Goal: Information Seeking & Learning: Learn about a topic

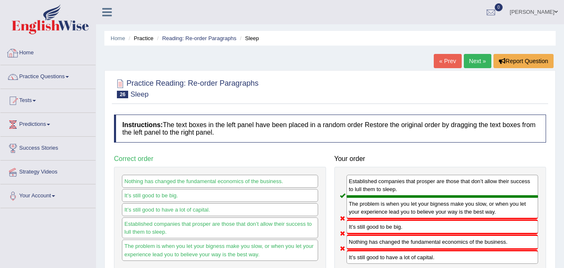
click at [20, 53] on link "Home" at bounding box center [47, 51] width 95 height 21
click at [29, 50] on link "Home" at bounding box center [46, 51] width 93 height 21
click at [58, 78] on link "Practice Questions" at bounding box center [47, 75] width 95 height 21
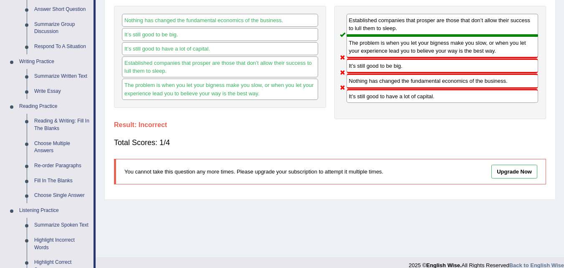
scroll to position [162, 0]
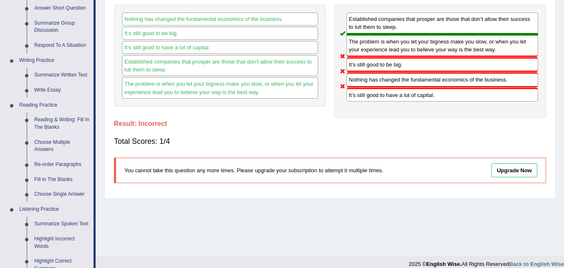
click at [49, 102] on link "Reading Practice" at bounding box center [54, 105] width 78 height 15
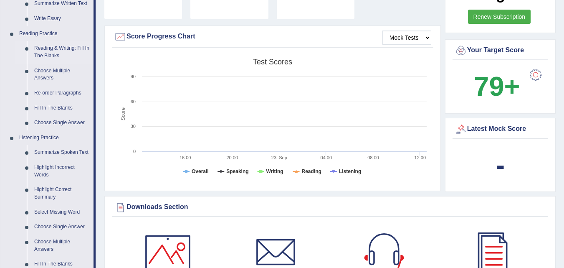
click at [52, 53] on link "Reading & Writing: Fill In The Blanks" at bounding box center [61, 52] width 63 height 22
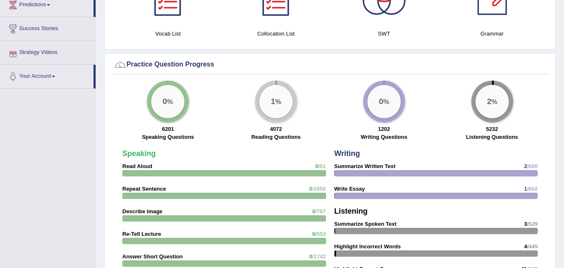
scroll to position [570, 0]
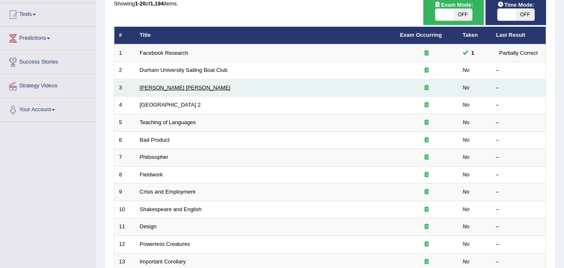
click at [150, 90] on link "[PERSON_NAME] [PERSON_NAME]" at bounding box center [185, 87] width 91 height 6
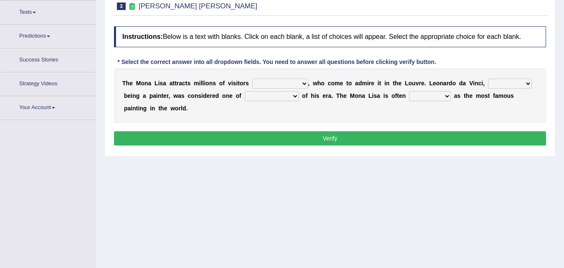
scroll to position [102, 0]
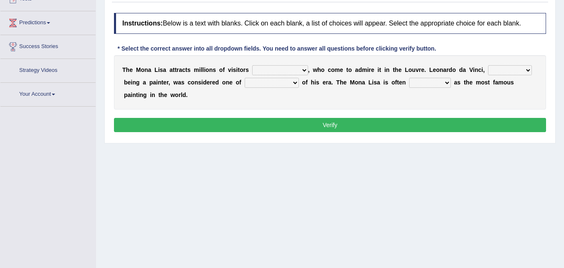
click at [298, 95] on div "T h e M o n a L i s a a t t r a c t s m i l l i o n s o f v i s i t o r s aroun…" at bounding box center [330, 82] width 432 height 54
click at [267, 73] on select "around the year the all year all year round per year" at bounding box center [280, 70] width 56 height 10
select select "all year round"
click at [252, 65] on select "around the year the all year all year round per year" at bounding box center [280, 70] width 56 height 10
click at [491, 69] on select "rather than as much as as well as as long as" at bounding box center [510, 70] width 44 height 10
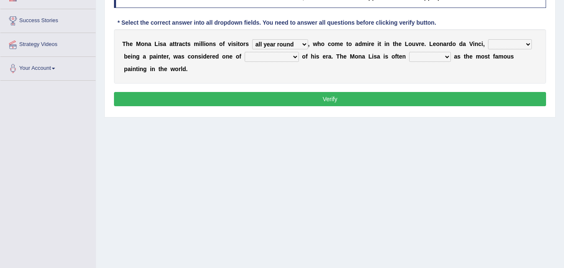
scroll to position [128, 0]
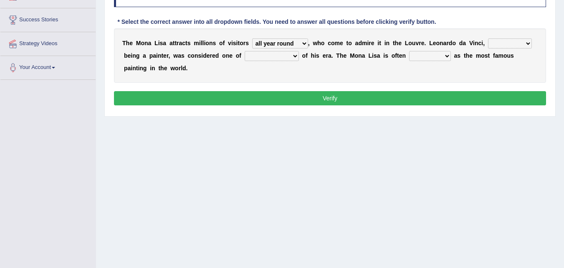
click at [506, 38] on select "rather than as much as as well as as long as" at bounding box center [510, 43] width 44 height 10
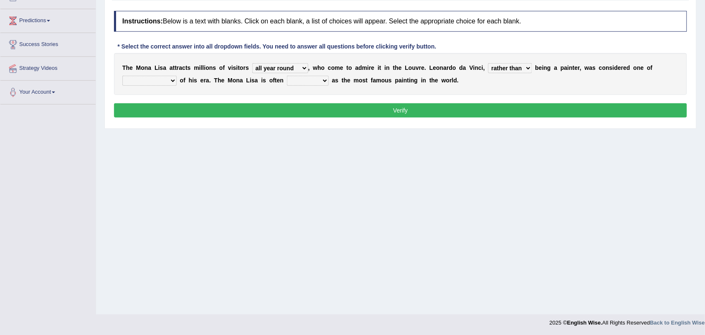
click at [490, 63] on select "rather than as much as as well as as long as" at bounding box center [510, 68] width 44 height 10
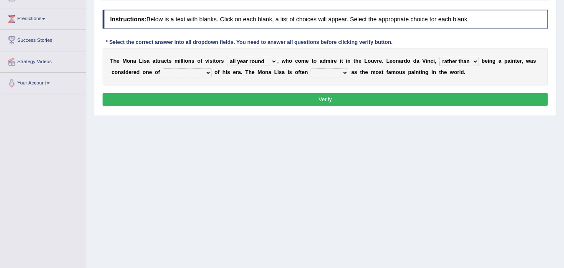
scroll to position [104, 0]
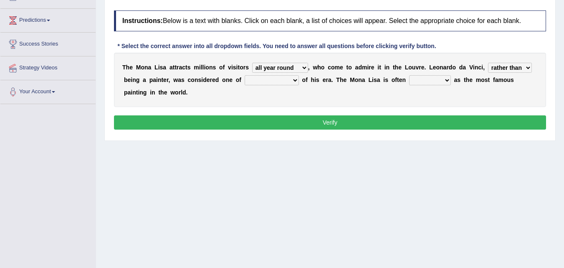
drag, startPoint x: 662, startPoint y: 6, endPoint x: 339, endPoint y: 207, distance: 380.1
click at [339, 207] on div "Home Practice Reading & Writing: Fill In The Blanks Mona Lisa Next » Report Que…" at bounding box center [330, 105] width 468 height 418
click at [528, 67] on select "rather than as much as as well as as long as" at bounding box center [510, 68] width 44 height 10
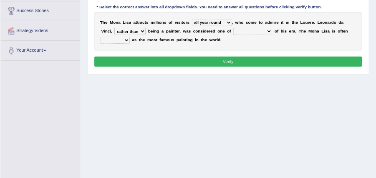
scroll to position [135, 0]
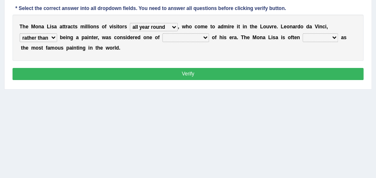
click at [54, 36] on select "rather than as much as as well as as long as" at bounding box center [39, 37] width 38 height 8
select select "as well as"
click at [20, 33] on select "rather than as much as as well as as long as" at bounding box center [39, 37] width 38 height 8
click at [185, 39] on select "better artists artist the better artist the best artists" at bounding box center [186, 37] width 47 height 8
select select "the best artists"
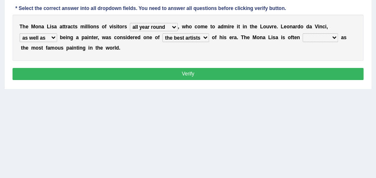
click at [163, 33] on select "better artists artist the better artist the best artists" at bounding box center [186, 37] width 47 height 8
click at [311, 40] on select "classified suggested predicted described" at bounding box center [321, 37] width 36 height 8
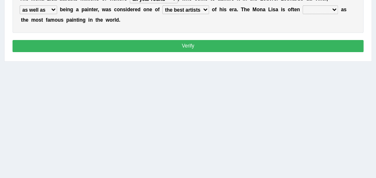
scroll to position [164, 0]
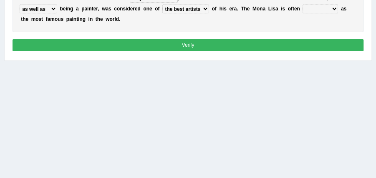
click at [330, 8] on select "classified suggested predicted described" at bounding box center [321, 9] width 36 height 8
select select "classified"
click at [303, 5] on select "classified suggested predicted described" at bounding box center [321, 9] width 36 height 8
click at [290, 44] on button "Verify" at bounding box center [189, 45] width 352 height 12
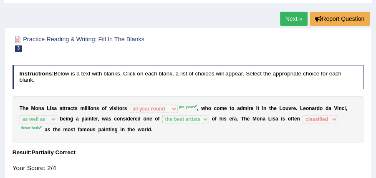
scroll to position [37, 0]
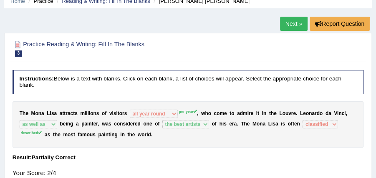
click at [288, 20] on link "Next »" at bounding box center [294, 24] width 28 height 14
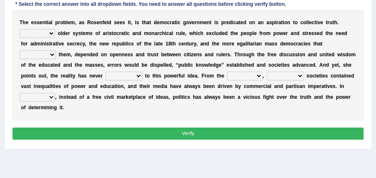
click at [53, 34] on select "Like Unlike Likely Safely" at bounding box center [38, 33] width 36 height 8
select select "Unlike"
click at [20, 29] on select "Like Unlike Likely Safely" at bounding box center [38, 33] width 36 height 8
click at [323, 45] on b at bounding box center [324, 44] width 3 height 6
click at [56, 51] on select "readed grated succeeded printed" at bounding box center [38, 55] width 36 height 8
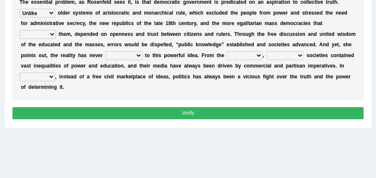
scroll to position [165, 0]
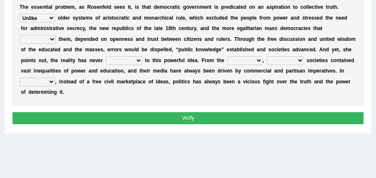
click at [56, 35] on select "readed grated succeeded printed" at bounding box center [38, 39] width 36 height 8
select select "succeeded"
click at [56, 35] on select "readed grated succeeded printed" at bounding box center [38, 39] width 36 height 8
click at [218, 39] on b "u" at bounding box center [219, 39] width 3 height 6
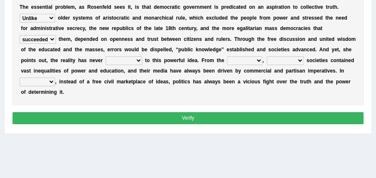
click at [106, 62] on select "saved up stood up brought up lived up" at bounding box center [124, 60] width 37 height 8
select select "brought up"
click at [106, 56] on select "saved up stood up brought up lived up" at bounding box center [124, 60] width 37 height 8
click at [228, 61] on select "outset ranged stood caught" at bounding box center [245, 60] width 36 height 8
select select "outset"
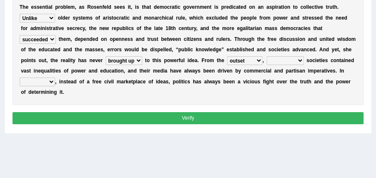
click at [227, 56] on select "outset ranged stood caught" at bounding box center [245, 60] width 36 height 8
click at [267, 61] on select "freedom democratic media stilled" at bounding box center [285, 60] width 37 height 8
select select "democratic"
click at [267, 56] on select "freedom democratic media stilled" at bounding box center [285, 60] width 37 height 8
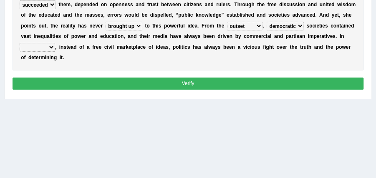
scroll to position [199, 0]
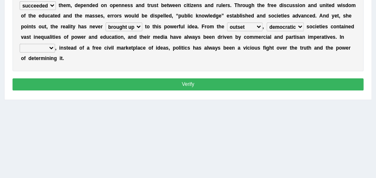
click at [51, 46] on select "power practice ideas fought" at bounding box center [38, 48] width 36 height 8
select select "practice"
click at [20, 44] on select "power practice ideas fought" at bounding box center [38, 48] width 36 height 8
click at [68, 82] on button "Verify" at bounding box center [189, 85] width 352 height 12
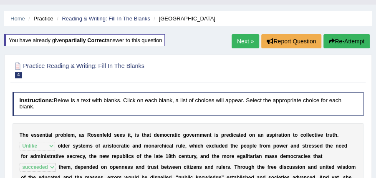
scroll to position [3, 0]
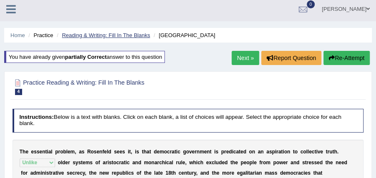
click at [93, 37] on link "Reading & Writing: Fill In The Blanks" at bounding box center [106, 35] width 88 height 6
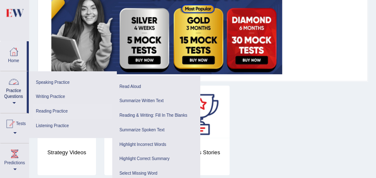
click at [43, 111] on link "Reading Practice" at bounding box center [72, 111] width 79 height 15
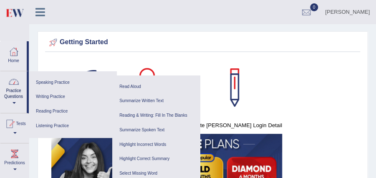
click at [7, 101] on link "Practice Questions" at bounding box center [13, 90] width 26 height 39
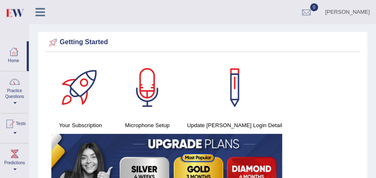
click at [15, 100] on link "Practice Questions" at bounding box center [14, 90] width 28 height 39
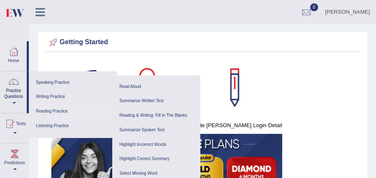
click at [54, 110] on link "Reading Practice" at bounding box center [72, 111] width 79 height 15
click at [54, 109] on link "Reading Practice" at bounding box center [72, 111] width 79 height 15
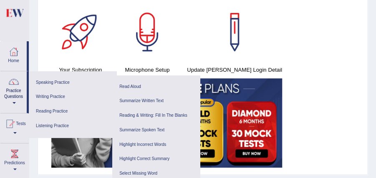
scroll to position [58, 0]
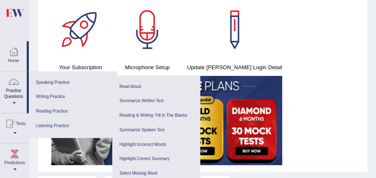
click at [21, 86] on link "Practice Questions" at bounding box center [13, 90] width 26 height 39
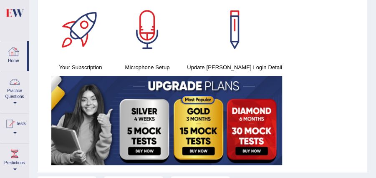
click at [14, 90] on link "Practice Questions" at bounding box center [14, 90] width 28 height 39
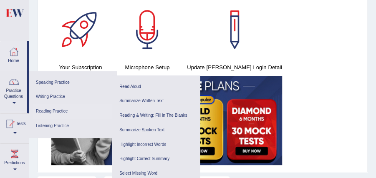
click at [58, 109] on link "Reading Practice" at bounding box center [72, 111] width 79 height 15
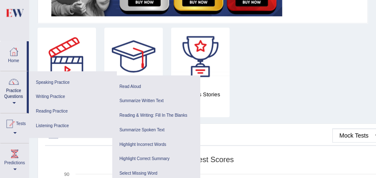
scroll to position [212, 0]
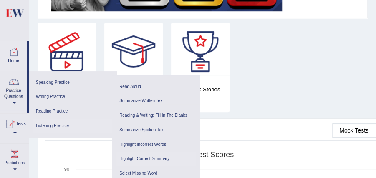
click at [136, 159] on link "Highlight Correct Summary" at bounding box center [156, 159] width 79 height 15
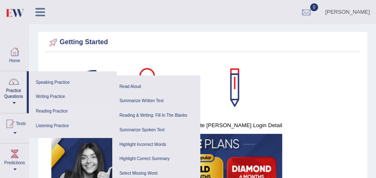
click at [59, 111] on link "Reading Practice" at bounding box center [72, 111] width 79 height 15
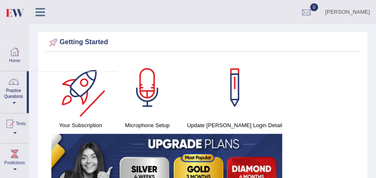
click at [59, 111] on div at bounding box center [80, 87] width 58 height 58
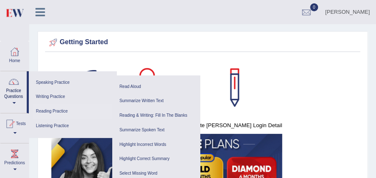
click at [59, 111] on link "Reading Practice" at bounding box center [72, 111] width 79 height 15
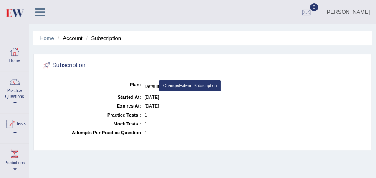
click at [19, 90] on link "Practice Questions" at bounding box center [14, 90] width 28 height 39
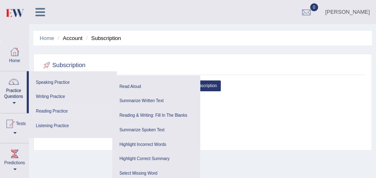
click at [65, 114] on link "Reading Practice" at bounding box center [72, 111] width 79 height 15
click at [61, 108] on link "Reading Practice" at bounding box center [72, 111] width 79 height 15
drag, startPoint x: 143, startPoint y: 89, endPoint x: 249, endPoint y: 104, distance: 106.8
click at [143, 89] on link "Read Aloud" at bounding box center [156, 87] width 79 height 15
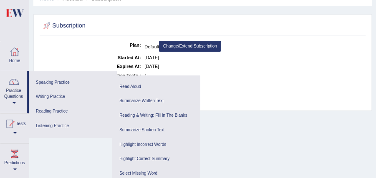
scroll to position [85, 0]
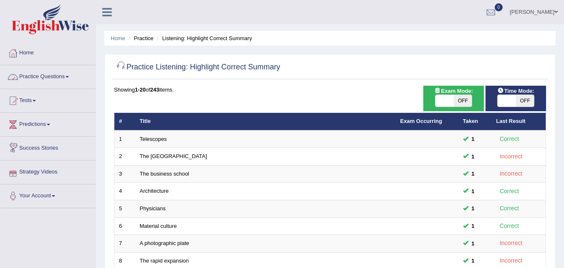
click at [51, 76] on link "Practice Questions" at bounding box center [47, 75] width 95 height 21
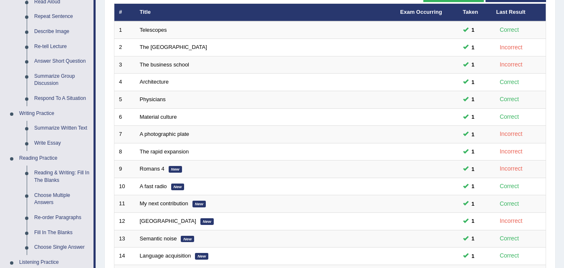
scroll to position [117, 0]
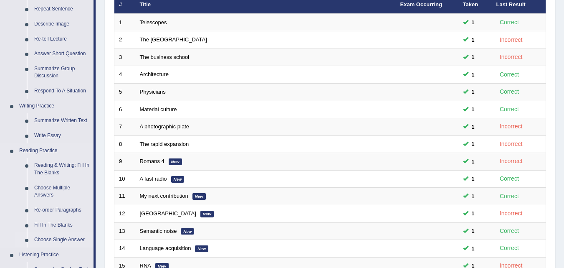
click at [81, 234] on link "Choose Single Answer" at bounding box center [61, 239] width 63 height 15
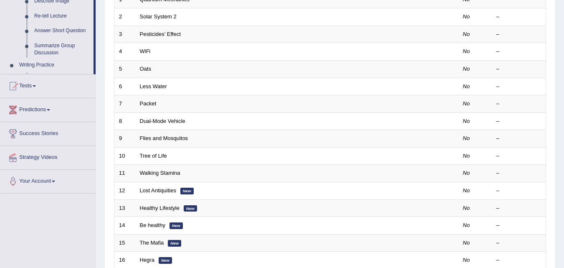
scroll to position [140, 0]
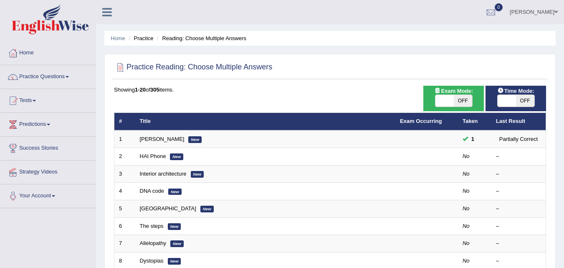
scroll to position [107, 0]
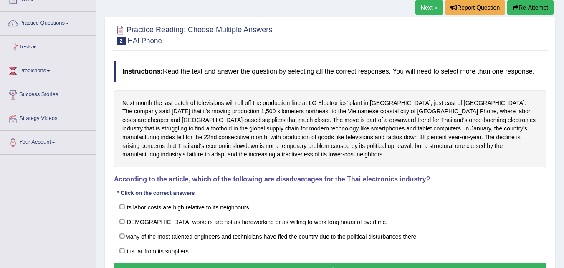
scroll to position [56, 0]
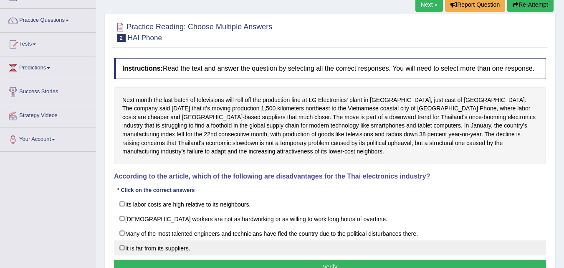
click at [178, 244] on label "It is far from its suppliers." at bounding box center [330, 247] width 432 height 15
checkbox input "true"
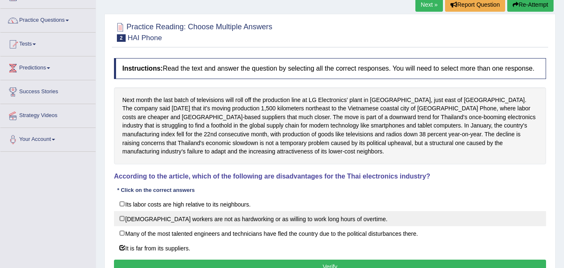
click at [183, 219] on label "Thai workers are not as hardworking or as willing to work long hours of overtim…" at bounding box center [330, 218] width 432 height 15
checkbox input "true"
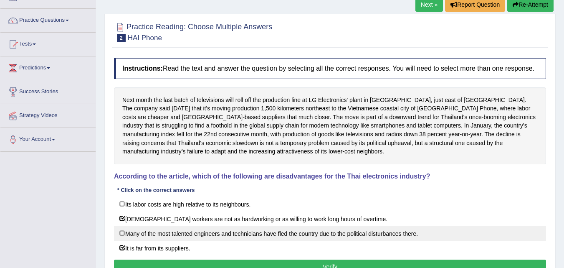
click at [180, 229] on label "Many of the most talented engineers and technicians have fled the country due t…" at bounding box center [330, 233] width 432 height 15
checkbox input "false"
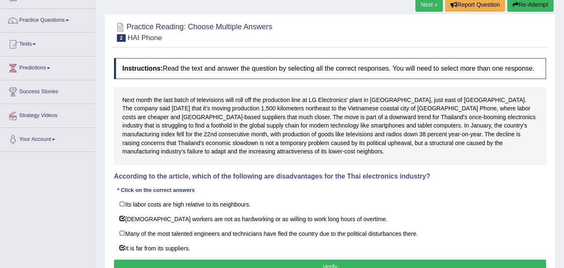
click at [385, 264] on button "Verify" at bounding box center [330, 266] width 432 height 14
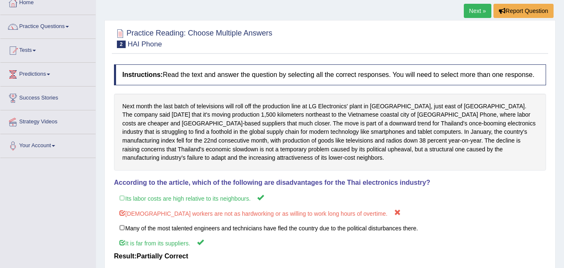
scroll to position [49, 0]
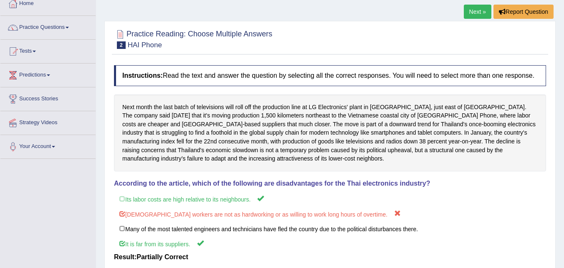
click at [476, 10] on link "Next »" at bounding box center [478, 12] width 28 height 14
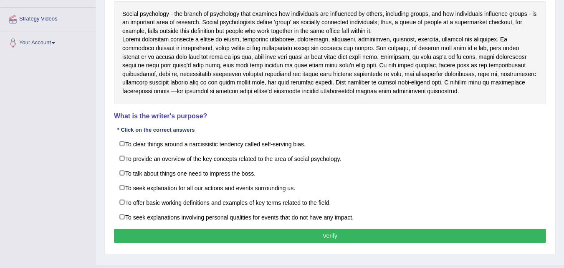
scroll to position [153, 0]
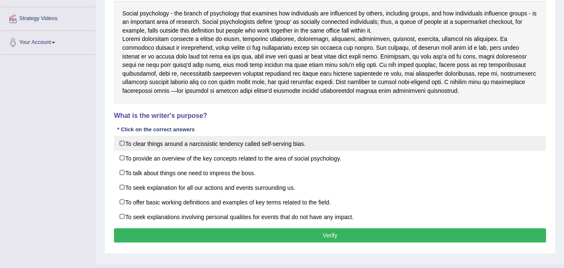
click at [182, 151] on label "To clear things around a narcissistic tendency called self-serving bias." at bounding box center [330, 143] width 432 height 15
checkbox input "true"
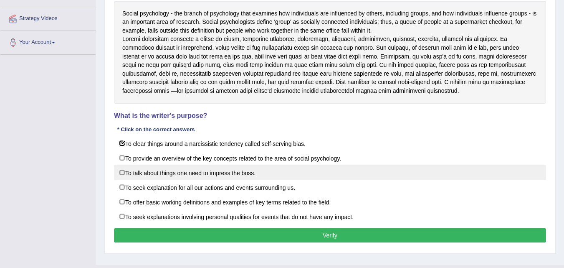
click at [183, 180] on label "To talk about things one need to impress the boss." at bounding box center [330, 172] width 432 height 15
checkbox input "true"
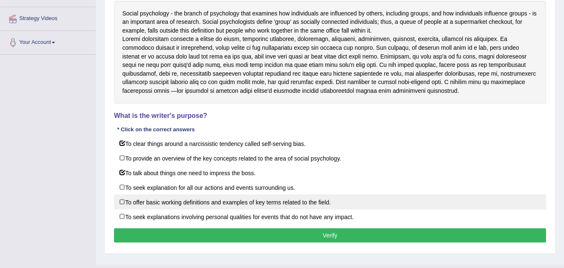
click at [168, 209] on label "To offer basic working definitions and examples of key terms related to the fie…" at bounding box center [330, 201] width 432 height 15
checkbox input "true"
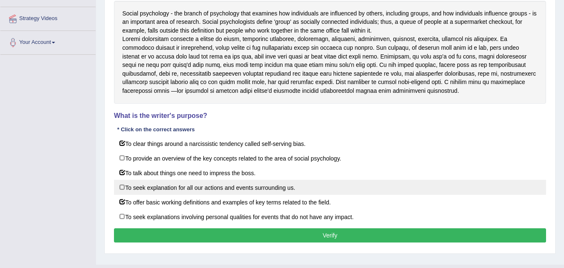
click at [177, 195] on label "To seek explanation for all our actions and events surrounding us." at bounding box center [330, 187] width 432 height 15
checkbox input "true"
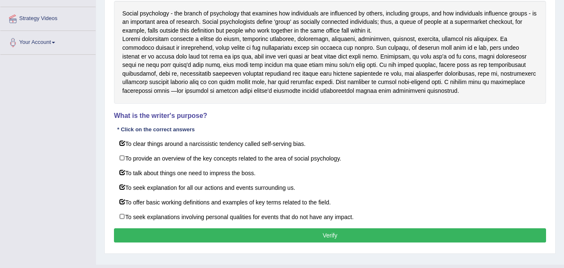
click at [232, 236] on div "Instructions: Read the text and answer the question by selecting all the correc…" at bounding box center [330, 108] width 437 height 282
click at [258, 242] on button "Verify" at bounding box center [330, 235] width 432 height 14
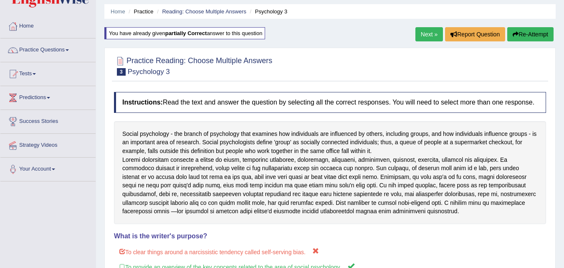
scroll to position [26, 0]
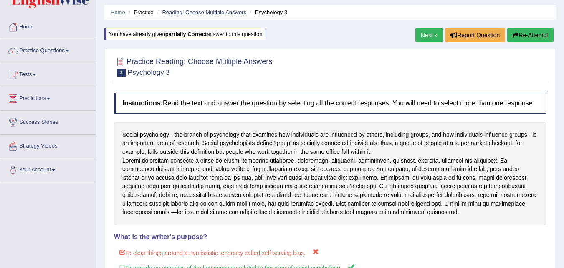
click at [426, 36] on link "Next »" at bounding box center [430, 35] width 28 height 14
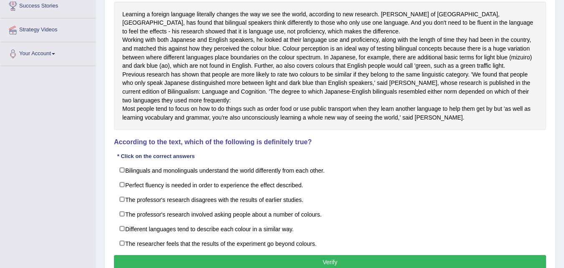
click at [263, 75] on div "Learning a foreign language literally changes the way we see the world, accordi…" at bounding box center [330, 66] width 432 height 129
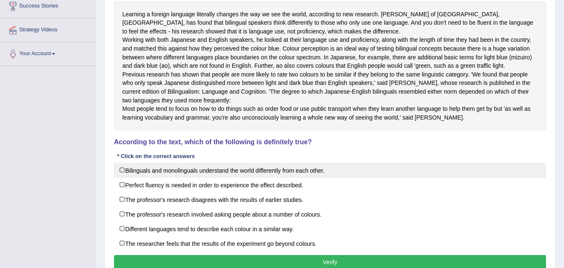
click at [221, 178] on label "Bilinguals and monolinguals understand the world differently from each other." at bounding box center [330, 170] width 432 height 15
checkbox input "true"
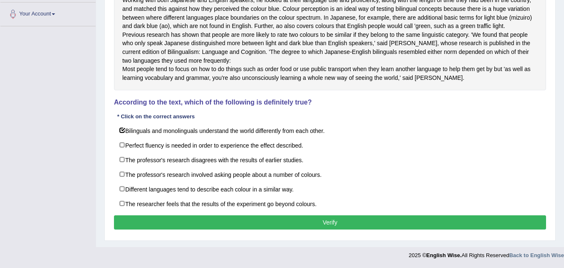
scroll to position [198, 0]
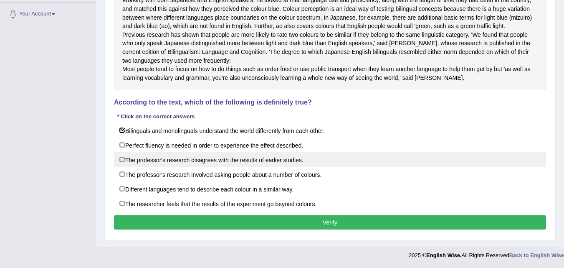
click at [218, 167] on label "The professor's research disagrees with the results of earlier studies." at bounding box center [330, 159] width 432 height 15
checkbox input "true"
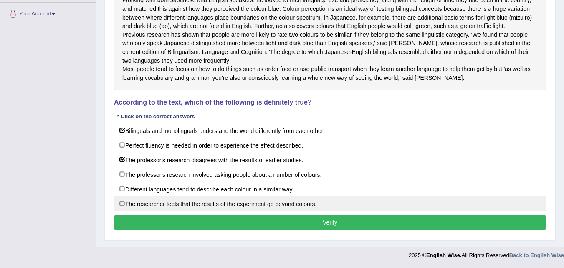
click at [217, 211] on label "The researcher feels that the results of the experiment go beyond colours." at bounding box center [330, 203] width 432 height 15
checkbox input "true"
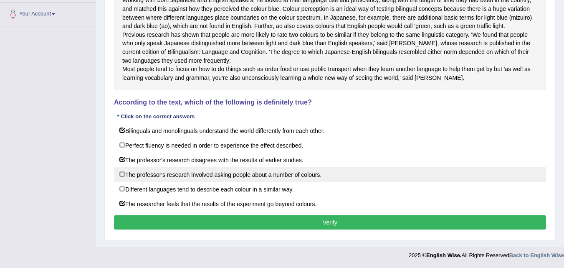
click at [212, 182] on label "The professor's research involved asking people about a number of colours." at bounding box center [330, 174] width 432 height 15
checkbox input "true"
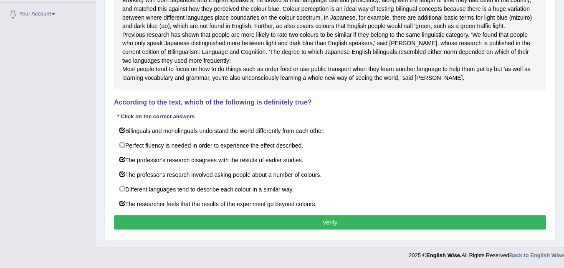
click at [213, 229] on button "Verify" at bounding box center [330, 222] width 432 height 14
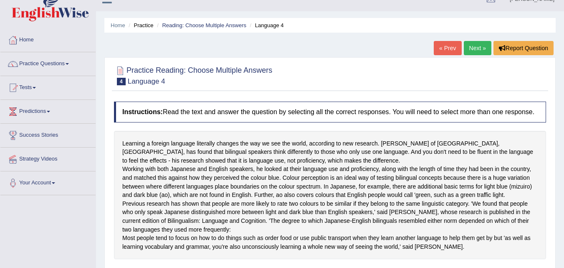
scroll to position [15, 0]
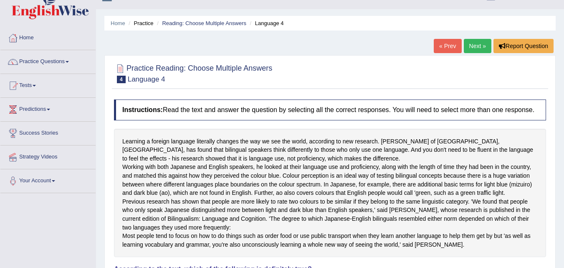
click at [473, 43] on link "Next »" at bounding box center [478, 46] width 28 height 14
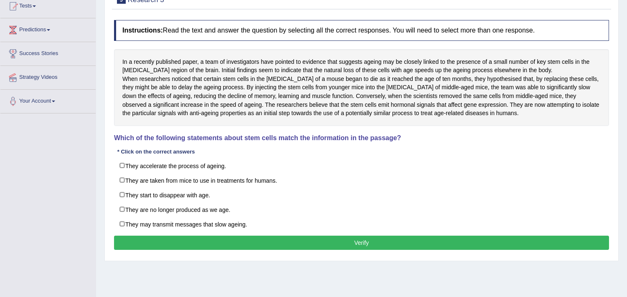
scroll to position [97, 0]
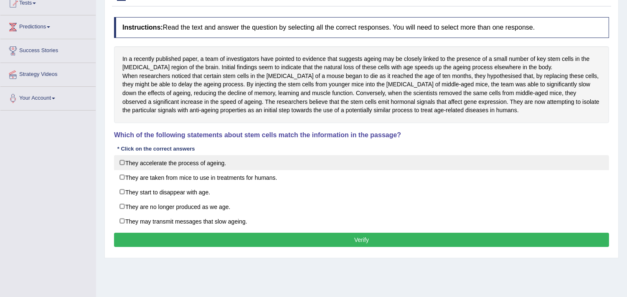
click at [187, 133] on label "They accelerate the process of ageing." at bounding box center [361, 162] width 495 height 15
checkbox input "true"
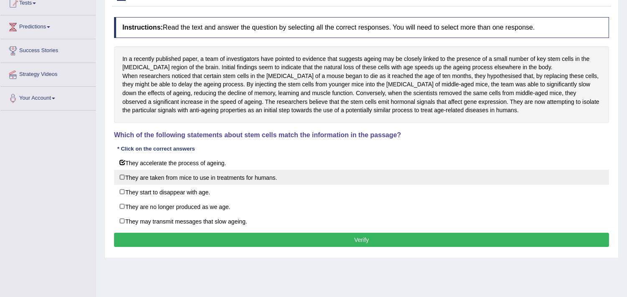
click at [190, 133] on label "They are taken from mice to use in treatments for humans." at bounding box center [361, 177] width 495 height 15
checkbox input "true"
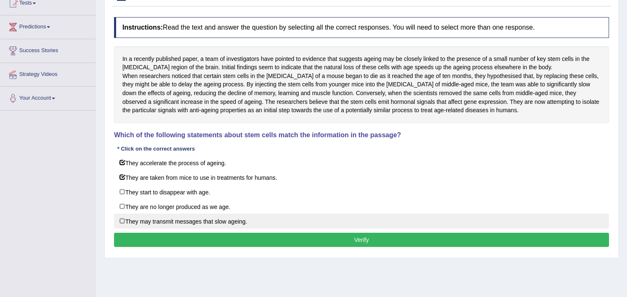
click at [176, 133] on label "They may transmit messages that slow ageing." at bounding box center [361, 221] width 495 height 15
checkbox input "true"
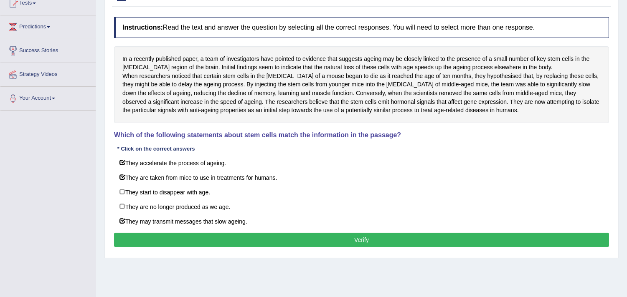
click at [176, 133] on div "Instructions: Read the text and answer the question by selecting all the correc…" at bounding box center [361, 133] width 499 height 241
click at [176, 133] on button "Verify" at bounding box center [361, 240] width 495 height 14
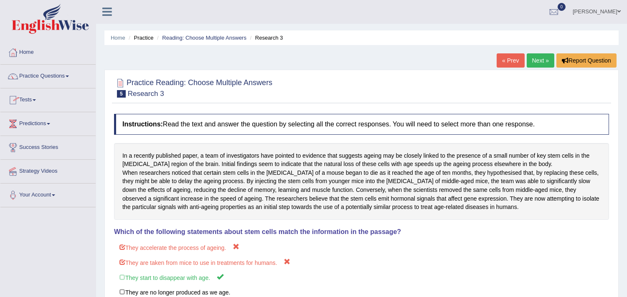
scroll to position [0, 0]
click at [69, 77] on span at bounding box center [67, 77] width 3 height 2
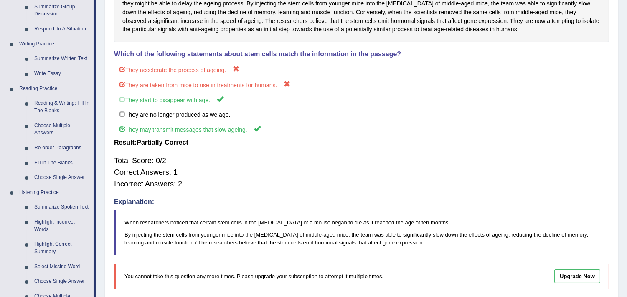
scroll to position [180, 0]
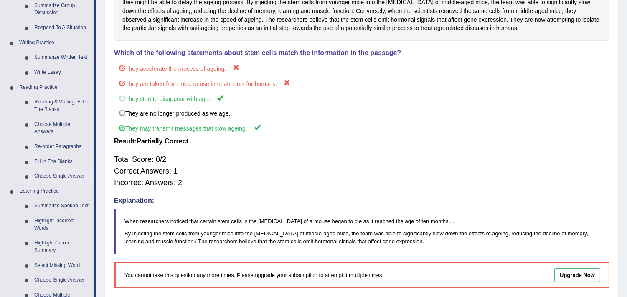
click at [71, 133] on link "Choose Single Answer" at bounding box center [61, 176] width 63 height 15
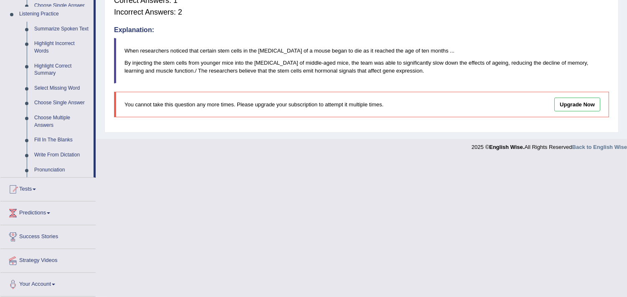
scroll to position [357, 0]
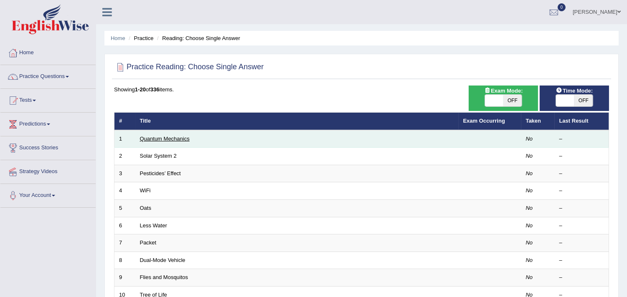
click at [177, 138] on link "Quantum Mechanics" at bounding box center [165, 139] width 50 height 6
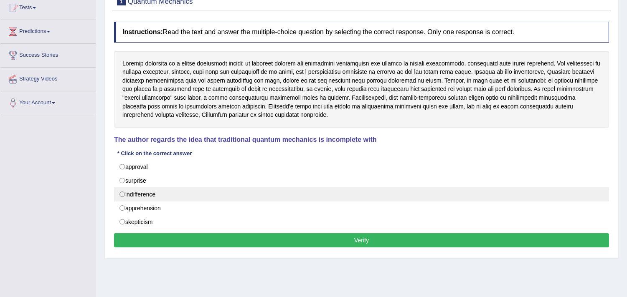
click at [285, 200] on label "indifference" at bounding box center [361, 195] width 495 height 14
radio input "true"
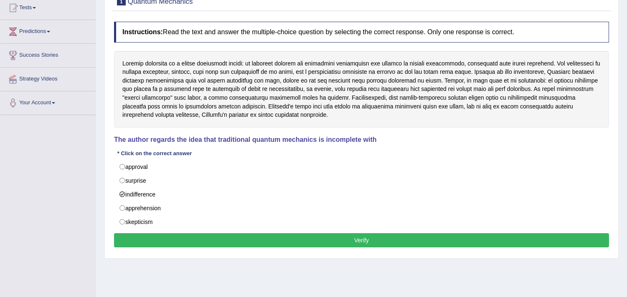
click at [275, 244] on button "Verify" at bounding box center [361, 241] width 495 height 14
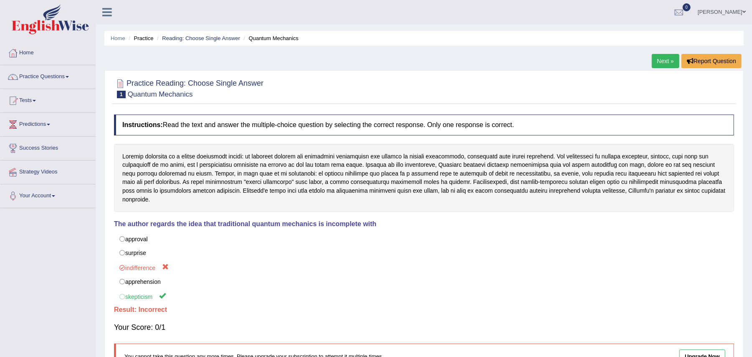
click at [627, 63] on link "Next »" at bounding box center [666, 61] width 28 height 14
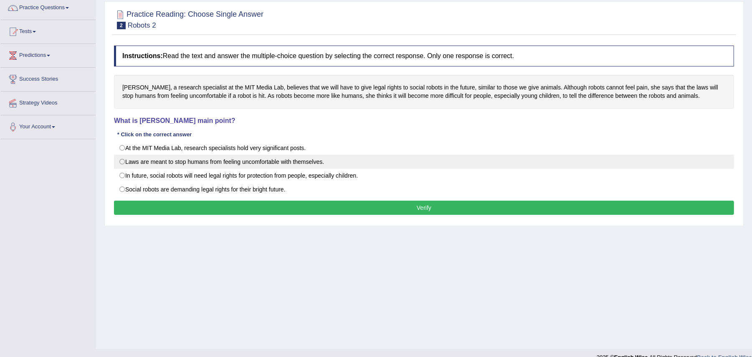
click at [198, 165] on label "Laws are meant to stop humans from feeling uncomfortable with themselves." at bounding box center [424, 162] width 620 height 14
radio input "true"
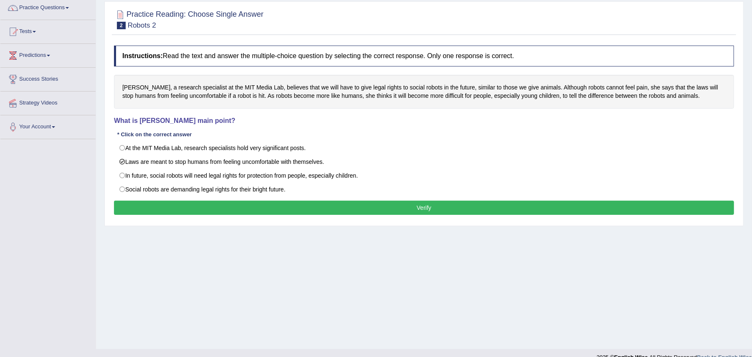
click at [241, 203] on button "Verify" at bounding box center [424, 208] width 620 height 14
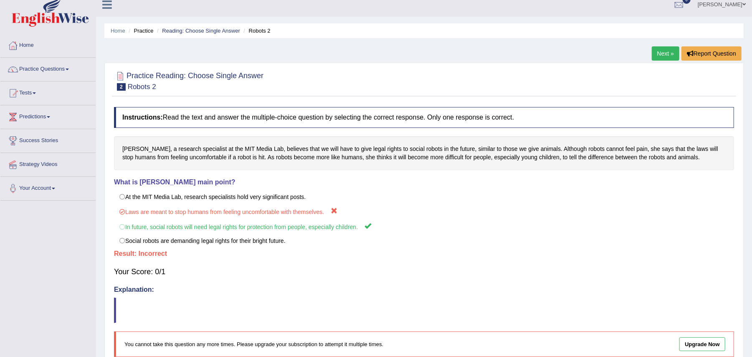
scroll to position [7, 0]
click at [664, 54] on link "Next »" at bounding box center [666, 54] width 28 height 14
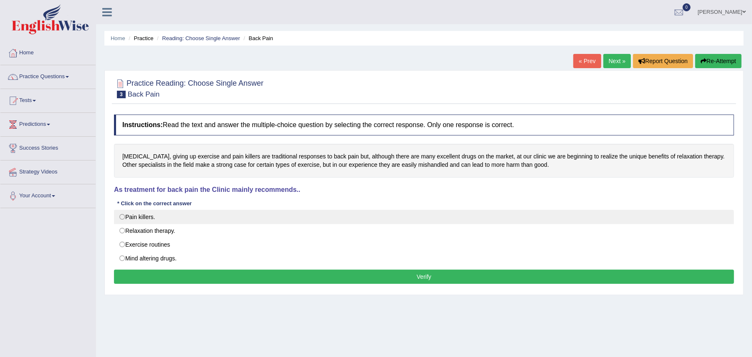
click at [145, 216] on label "Pain killers." at bounding box center [424, 217] width 620 height 14
radio input "true"
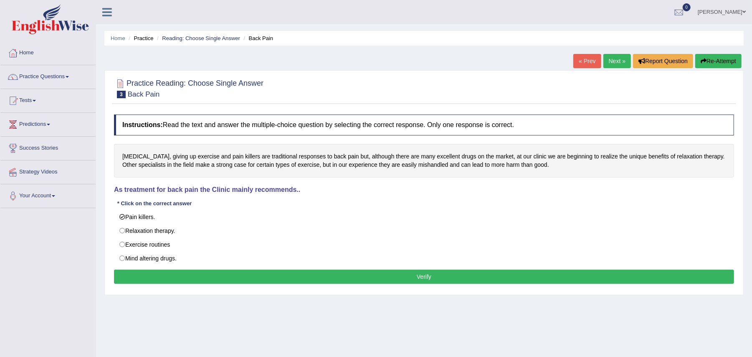
click at [208, 279] on button "Verify" at bounding box center [424, 276] width 620 height 14
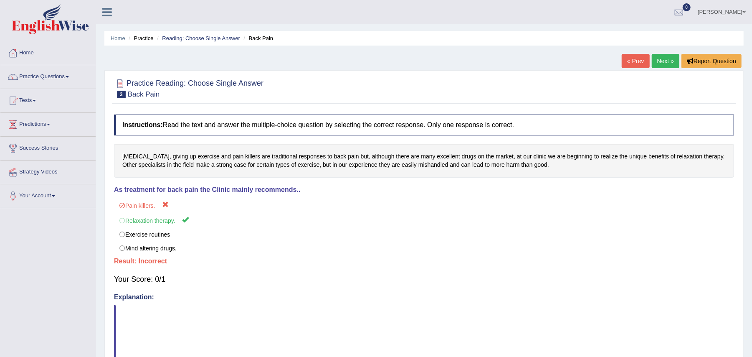
click at [665, 57] on link "Next »" at bounding box center [666, 61] width 28 height 14
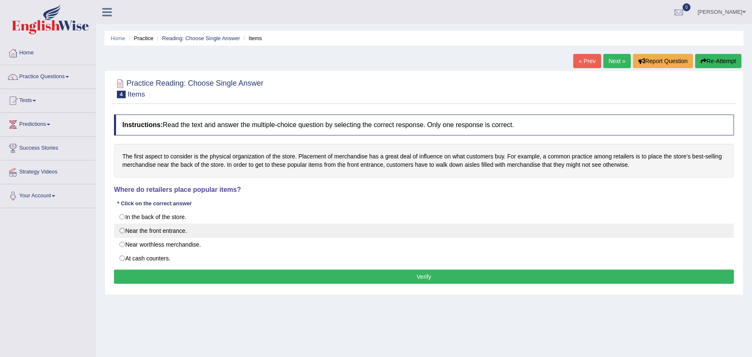
click at [184, 228] on label "Near the front entrance." at bounding box center [424, 230] width 620 height 14
radio input "true"
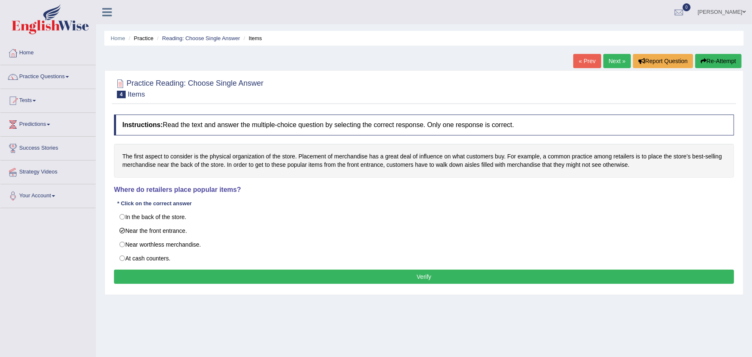
click at [207, 272] on button "Verify" at bounding box center [424, 276] width 620 height 14
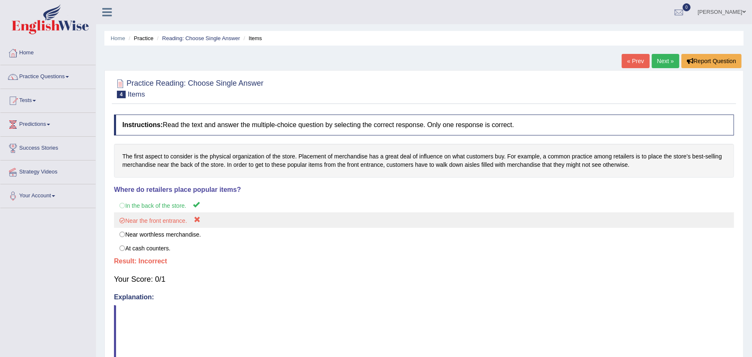
scroll to position [102, 0]
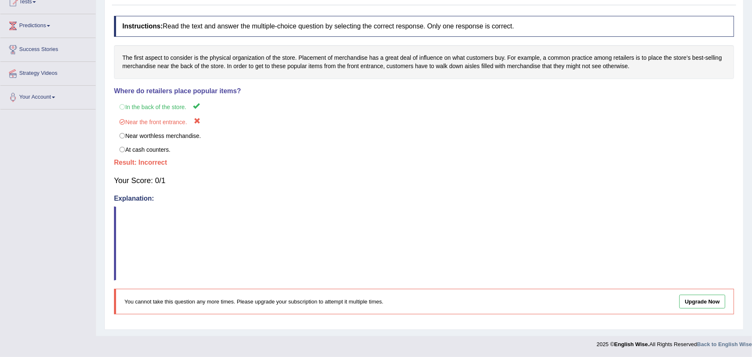
drag, startPoint x: 740, startPoint y: 96, endPoint x: 694, endPoint y: 90, distance: 46.7
click at [694, 90] on div "Practice Reading: Choose Single Answer 4 Items Instructions: Read the text and …" at bounding box center [424, 151] width 640 height 358
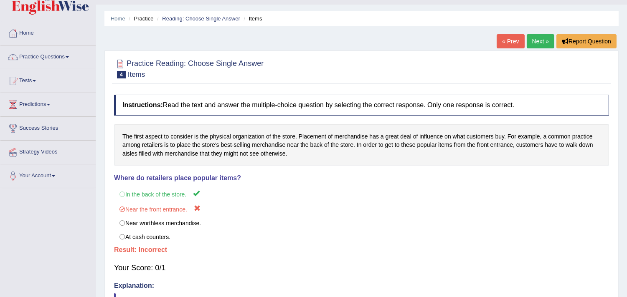
scroll to position [0, 0]
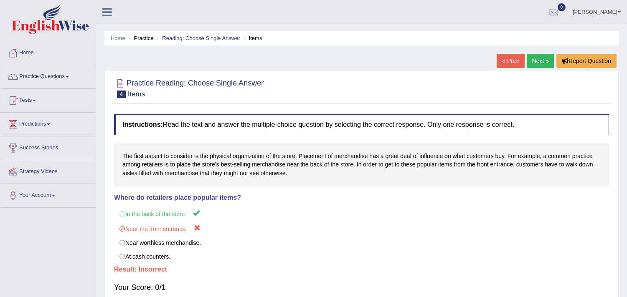
click at [544, 63] on link "Next »" at bounding box center [541, 61] width 28 height 14
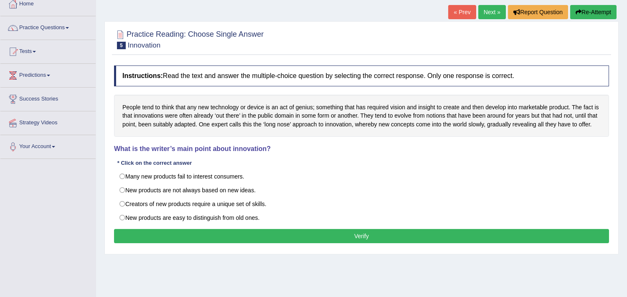
scroll to position [50, 0]
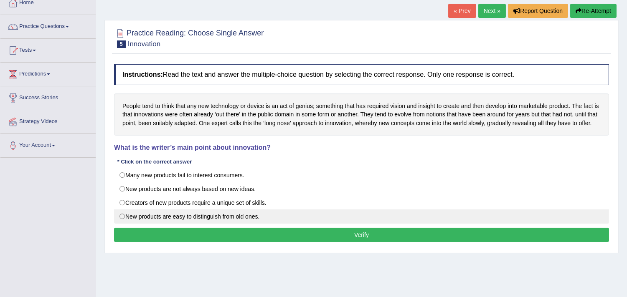
click at [194, 215] on label "New products are easy to distinguish from old ones." at bounding box center [361, 217] width 495 height 14
radio input "true"
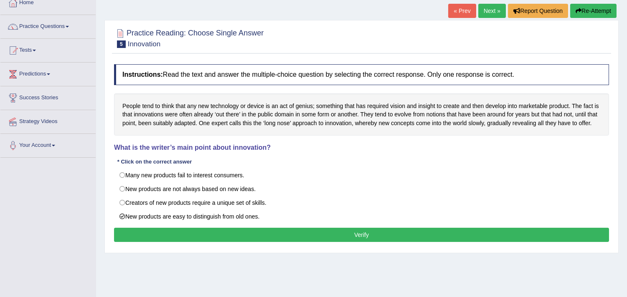
click at [198, 236] on button "Verify" at bounding box center [361, 235] width 495 height 14
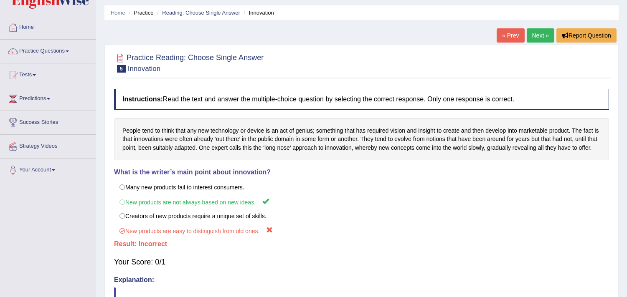
scroll to position [0, 0]
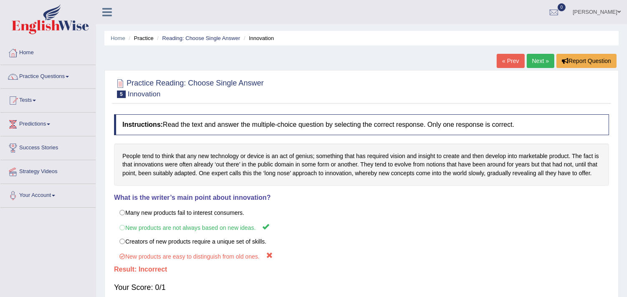
click at [601, 14] on link "[PERSON_NAME]" at bounding box center [596, 11] width 61 height 22
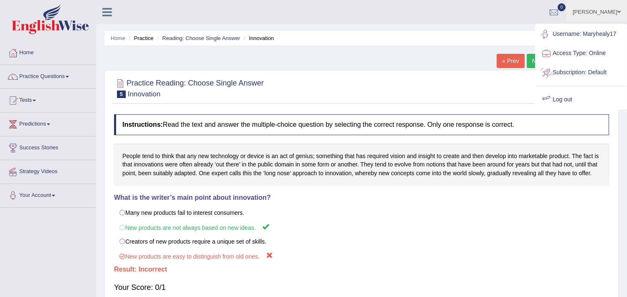
click at [570, 97] on link "Log out" at bounding box center [581, 99] width 90 height 19
